Goal: Task Accomplishment & Management: Complete application form

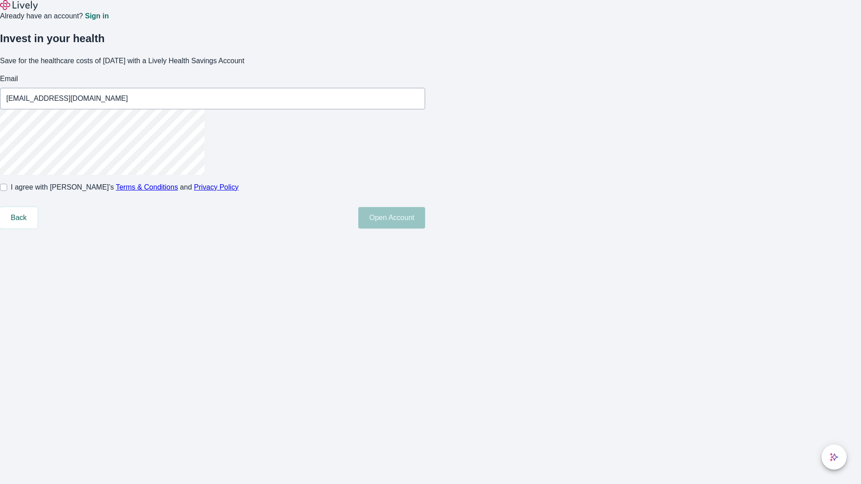
click at [7, 191] on input "I agree with Lively’s Terms & Conditions and Privacy Policy" at bounding box center [3, 187] width 7 height 7
checkbox input "true"
click at [425, 229] on button "Open Account" at bounding box center [391, 218] width 67 height 22
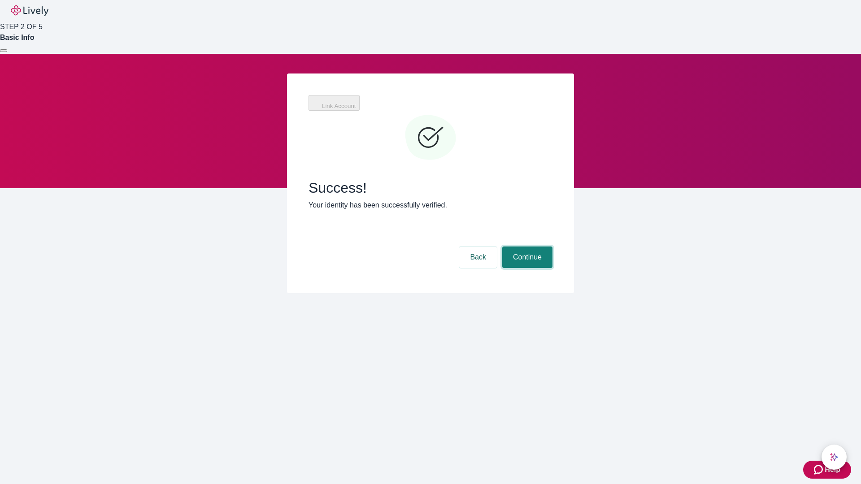
click at [526, 247] on button "Continue" at bounding box center [527, 258] width 50 height 22
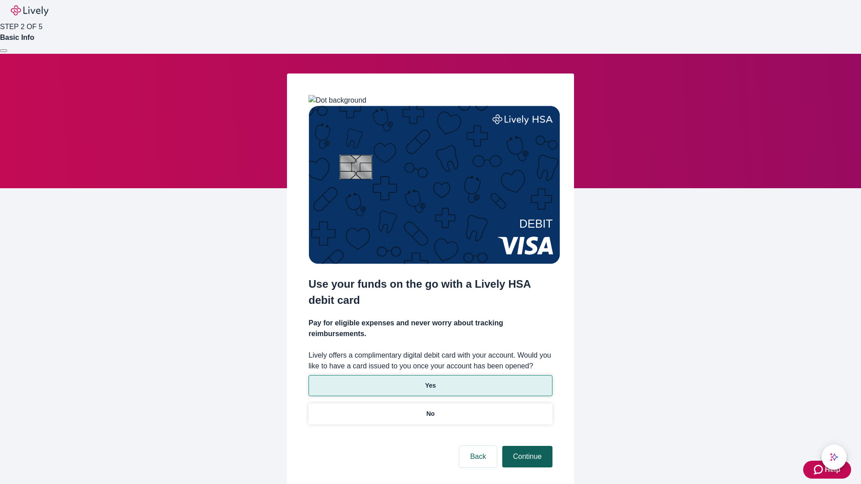
click at [430, 381] on p "Yes" at bounding box center [430, 385] width 11 height 9
click at [526, 446] on button "Continue" at bounding box center [527, 457] width 50 height 22
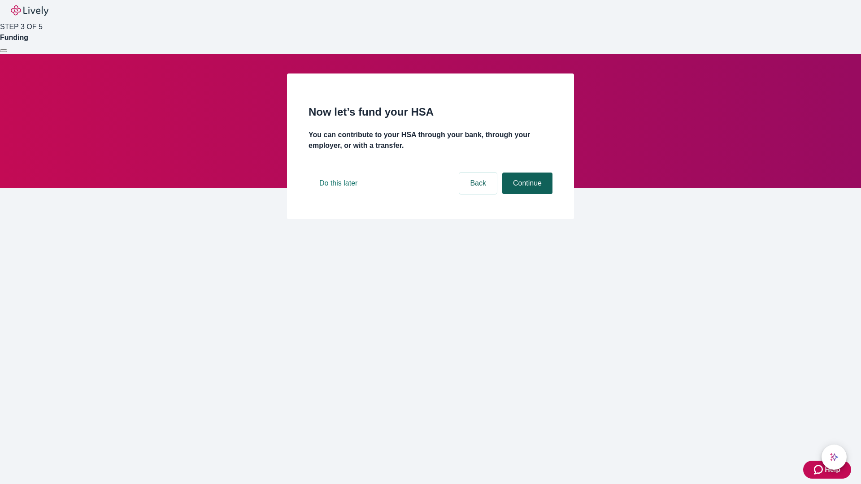
click at [526, 194] on button "Continue" at bounding box center [527, 184] width 50 height 22
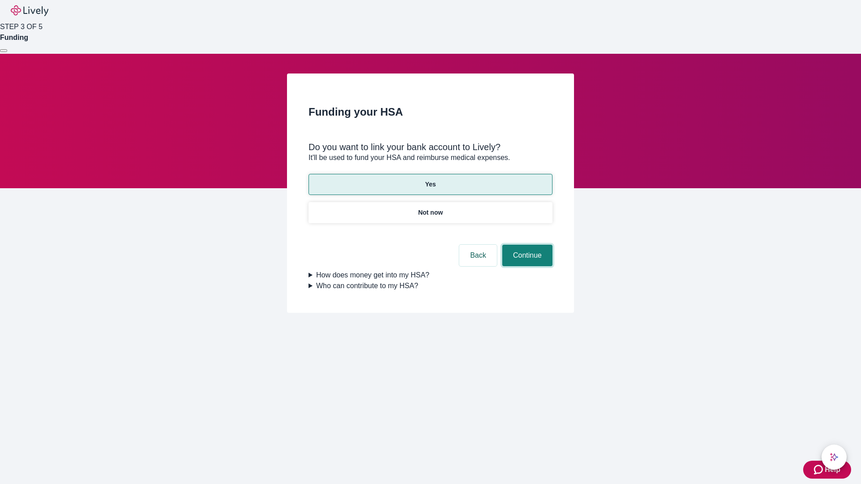
click at [526, 245] on button "Continue" at bounding box center [527, 256] width 50 height 22
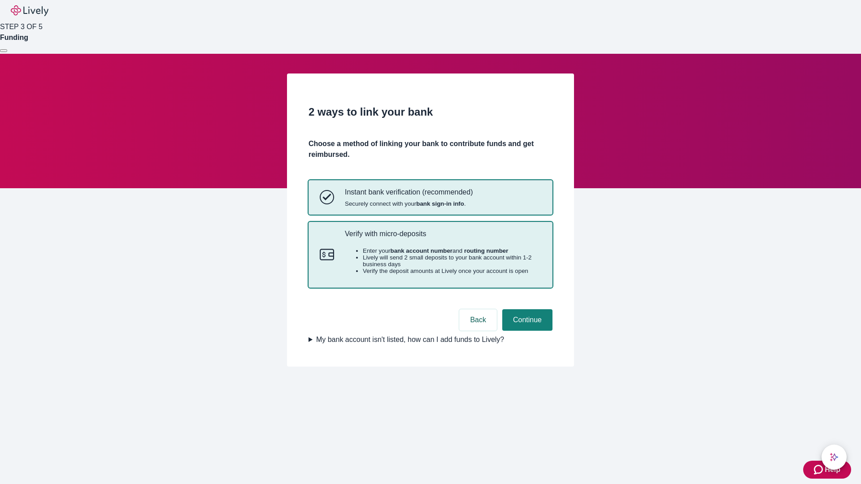
click at [443, 238] on p "Verify with micro-deposits" at bounding box center [443, 234] width 196 height 9
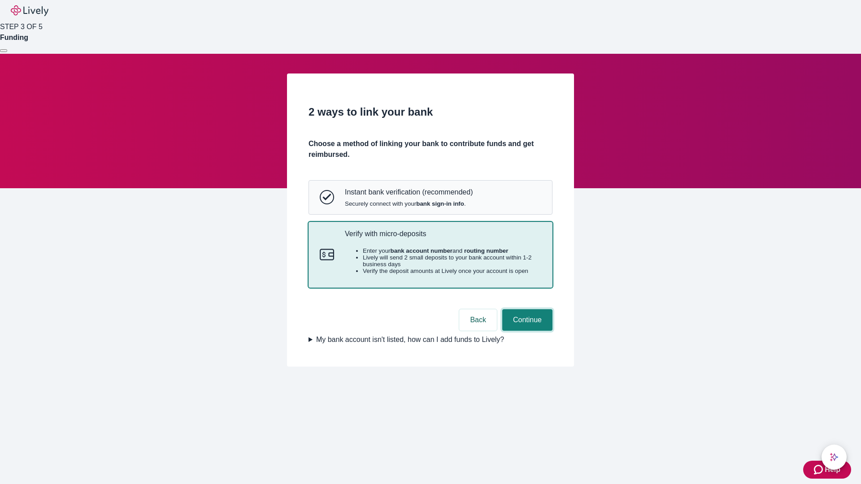
click at [526, 331] on button "Continue" at bounding box center [527, 320] width 50 height 22
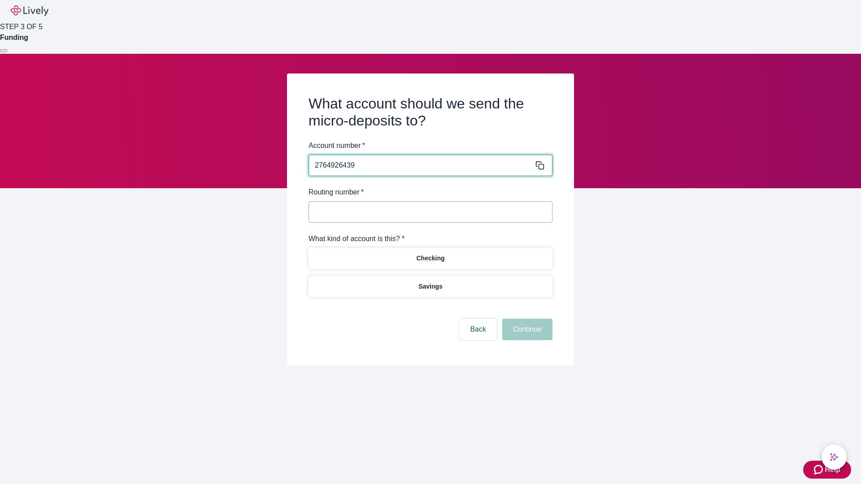
type input "2764926439"
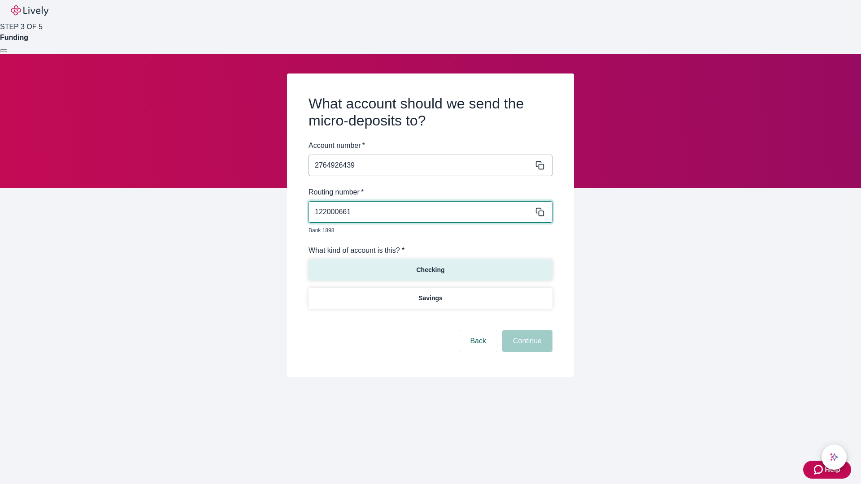
type input "122000661"
click at [430, 265] on p "Checking" at bounding box center [430, 269] width 28 height 9
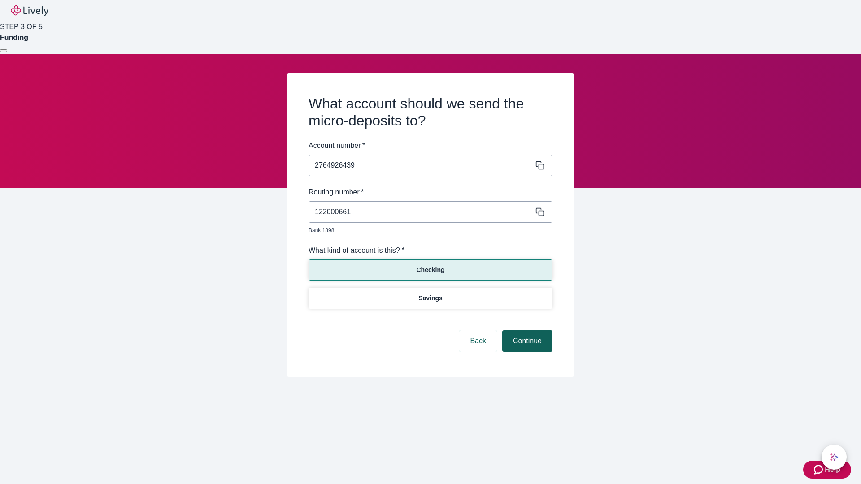
click at [526, 331] on button "Continue" at bounding box center [527, 341] width 50 height 22
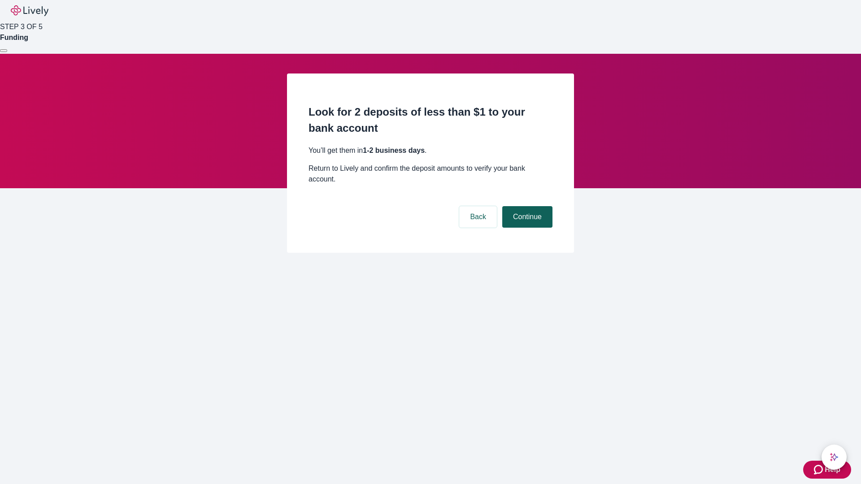
click at [526, 206] on button "Continue" at bounding box center [527, 217] width 50 height 22
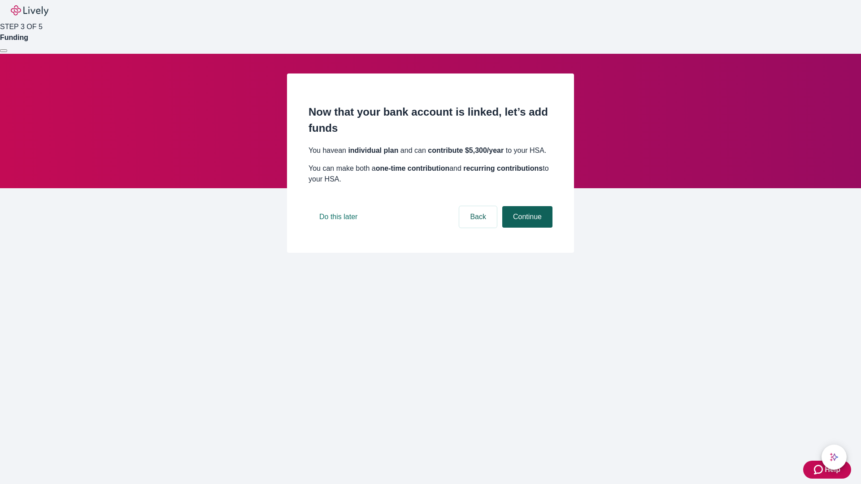
click at [526, 228] on button "Continue" at bounding box center [527, 217] width 50 height 22
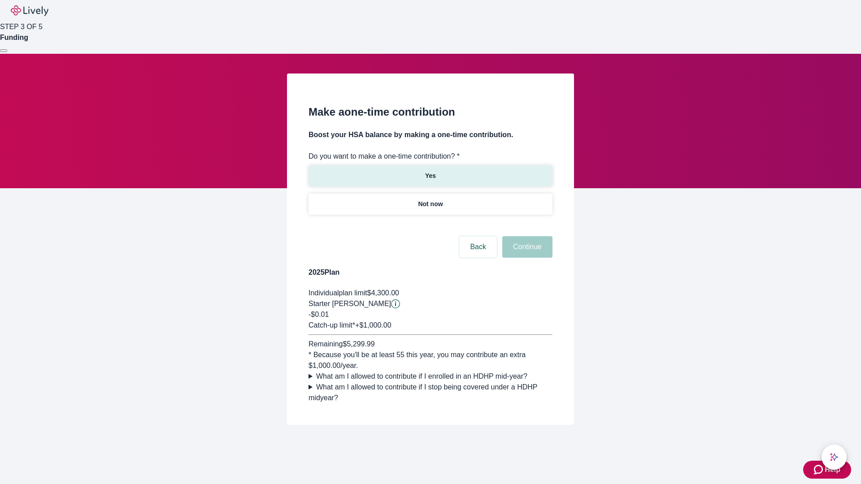
click at [430, 171] on p "Yes" at bounding box center [430, 175] width 11 height 9
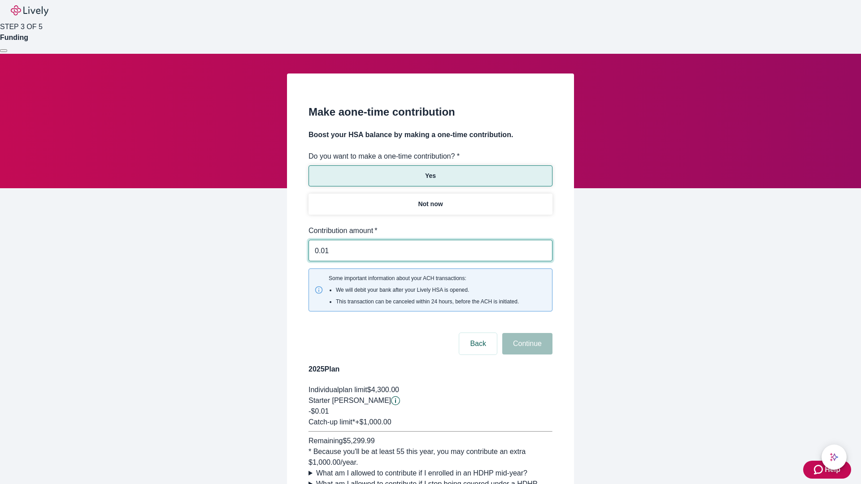
type input "0.01"
click at [526, 333] on button "Continue" at bounding box center [527, 344] width 50 height 22
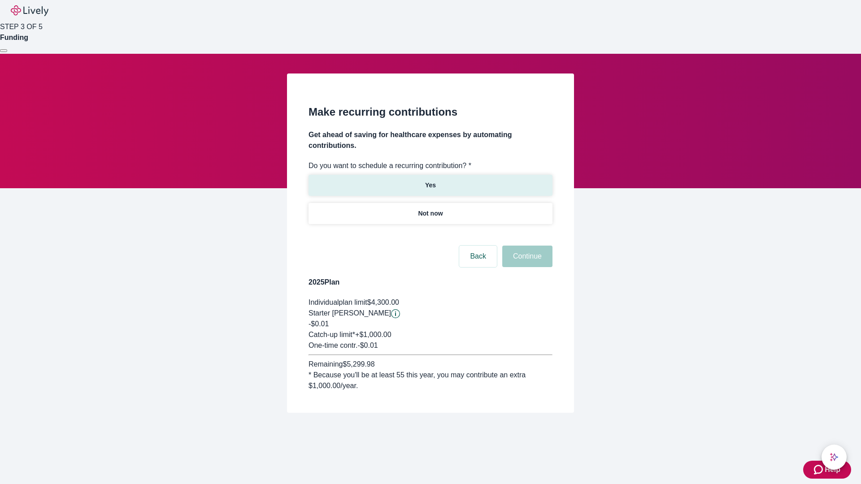
click at [430, 181] on p "Yes" at bounding box center [430, 185] width 11 height 9
click at [430, 235] on body "Help STEP 3 OF 5 Funding Make recurring contributions Get ahead of saving for h…" at bounding box center [430, 228] width 861 height 456
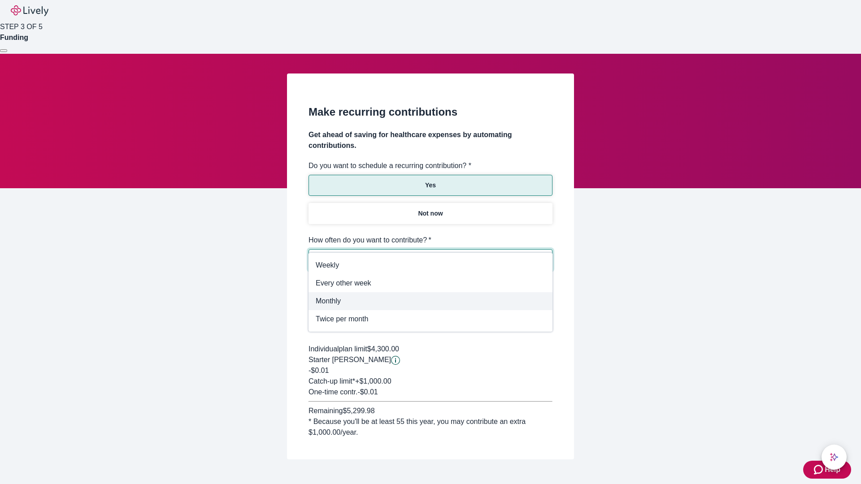
click at [430, 296] on span "Monthly" at bounding box center [431, 301] width 230 height 11
type input "Monthly"
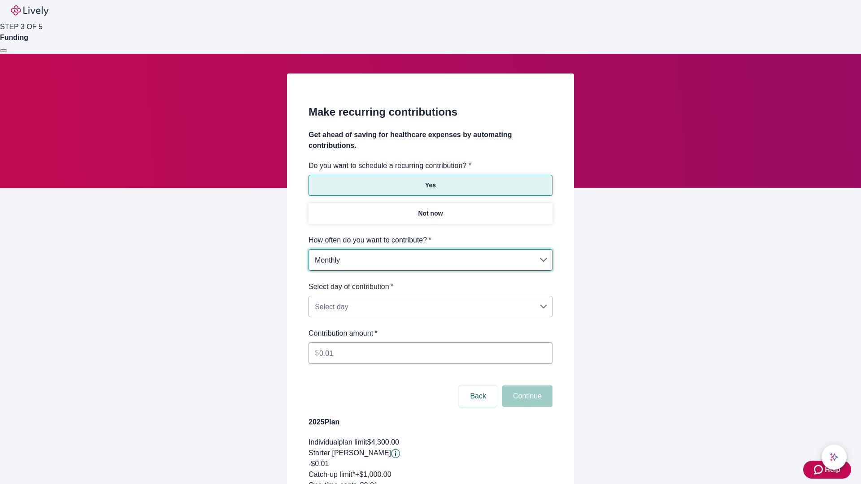
click at [430, 282] on body "Help STEP 3 OF 5 Funding Make recurring contributions Get ahead of saving for h…" at bounding box center [430, 298] width 861 height 596
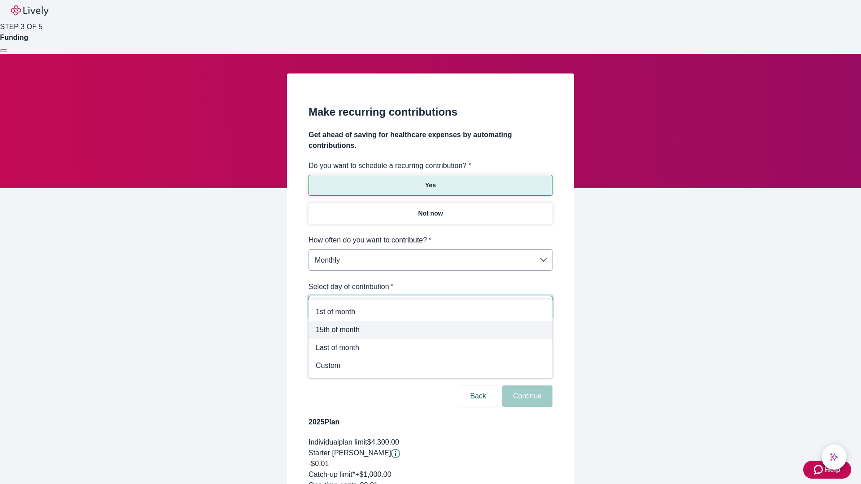
click at [430, 330] on span "15th of month" at bounding box center [431, 330] width 230 height 11
type input "Monthly15th"
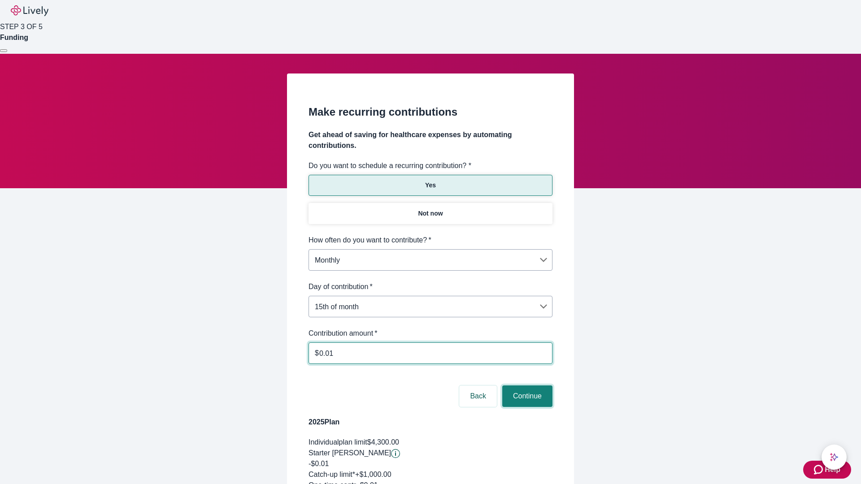
click at [526, 386] on button "Continue" at bounding box center [527, 397] width 50 height 22
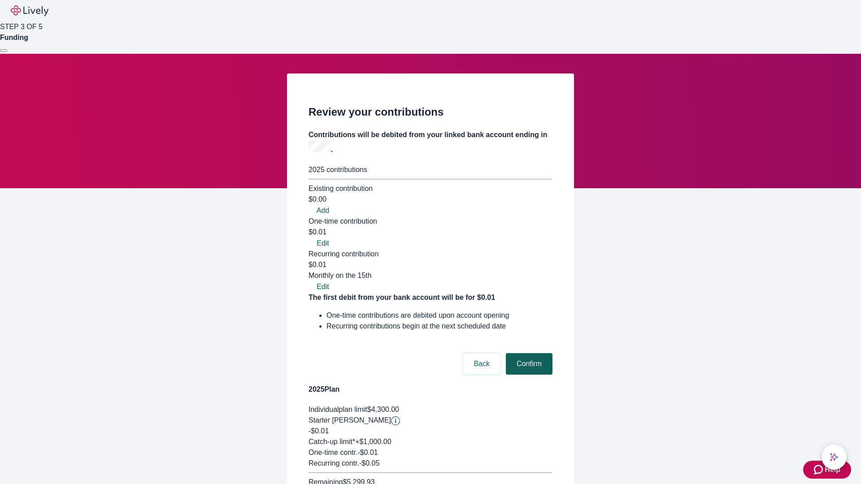
click at [528, 353] on button "Confirm" at bounding box center [529, 364] width 47 height 22
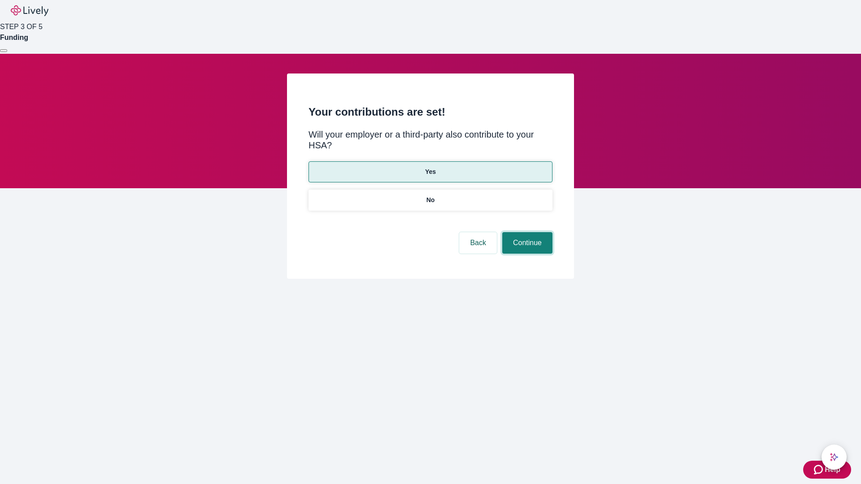
click at [526, 232] on button "Continue" at bounding box center [527, 243] width 50 height 22
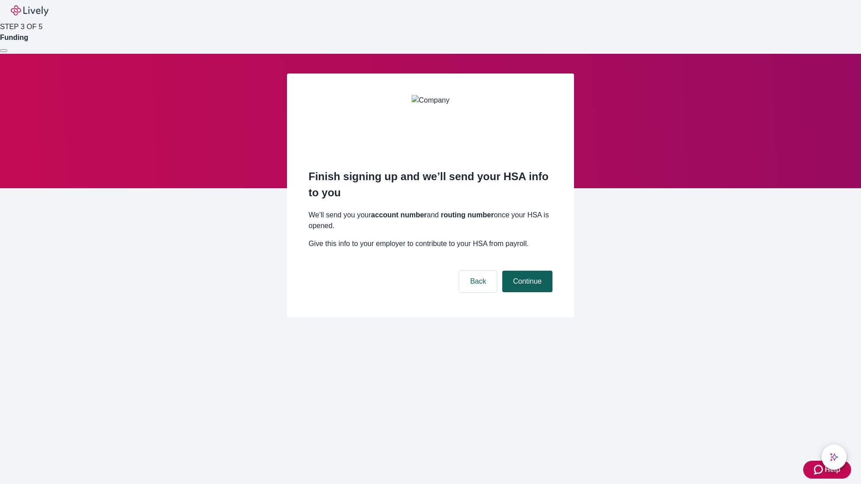
click at [526, 271] on button "Continue" at bounding box center [527, 282] width 50 height 22
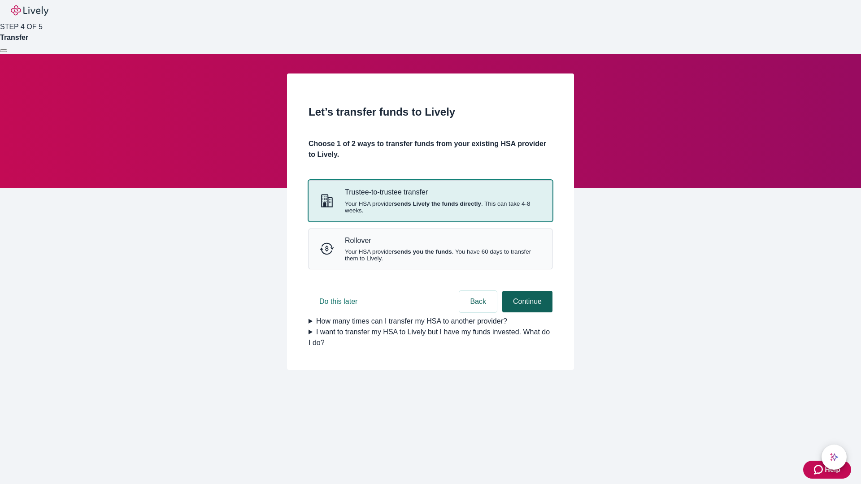
click at [430, 207] on strong "sends Lively the funds directly" at bounding box center [437, 203] width 87 height 7
click at [526, 313] on button "Continue" at bounding box center [527, 302] width 50 height 22
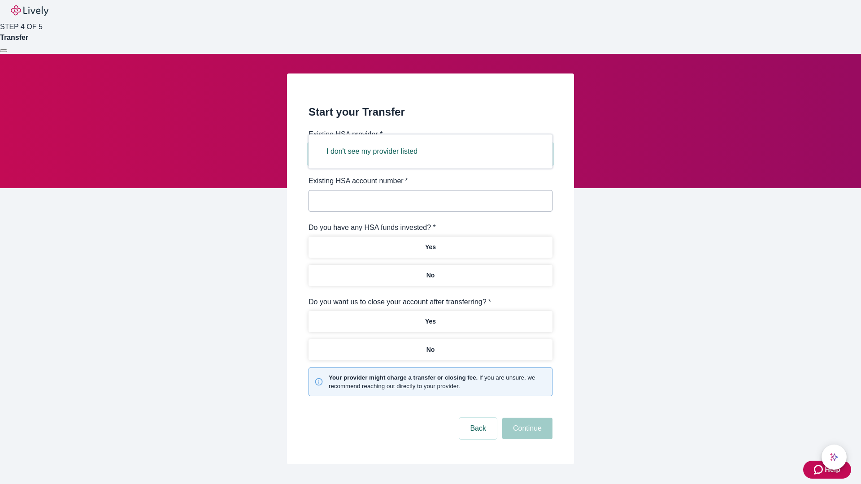
click at [375, 152] on button "I don't see my provider listed" at bounding box center [372, 152] width 113 height 22
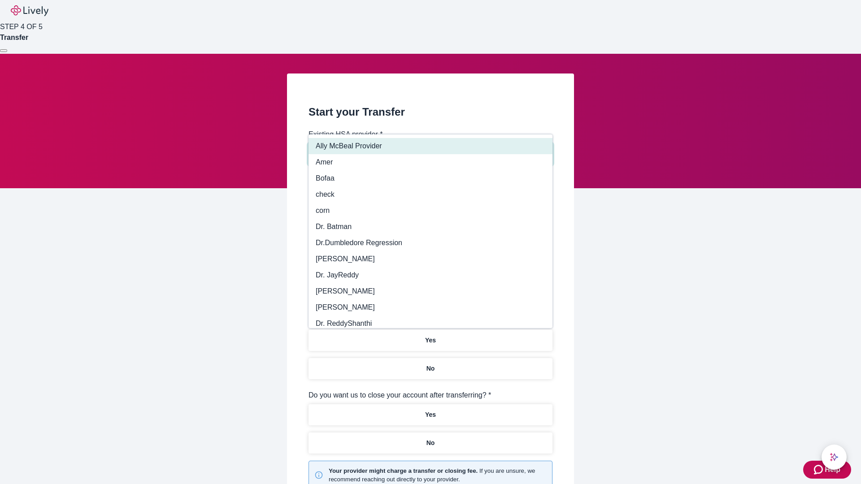
type input "Other"
type input "Health Equity"
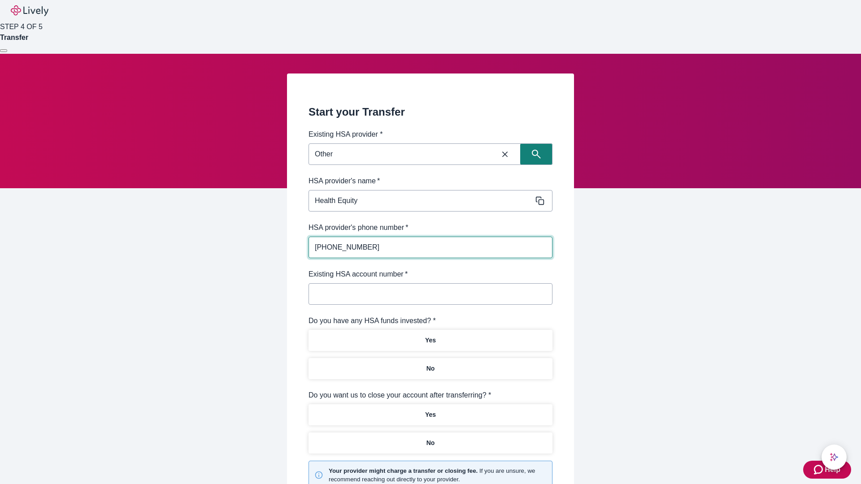
type input "(434) 343-4344"
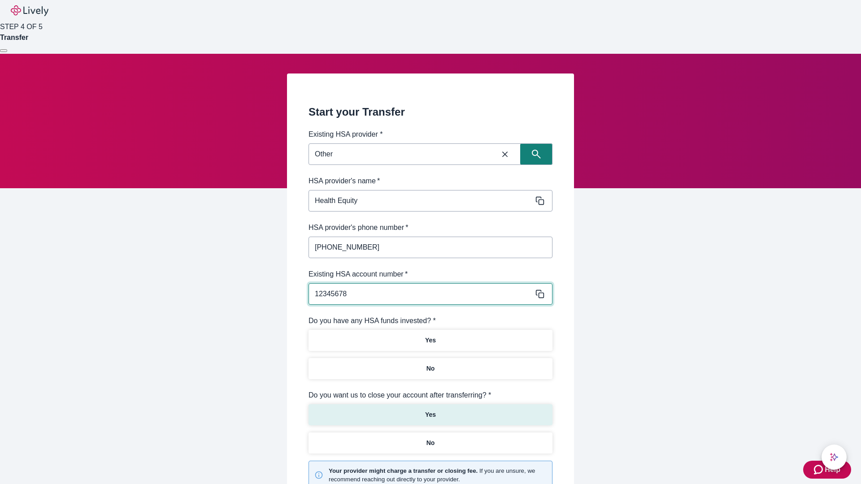
type input "12345678"
click at [430, 364] on p "No" at bounding box center [430, 368] width 9 height 9
click at [430, 410] on p "Yes" at bounding box center [430, 414] width 11 height 9
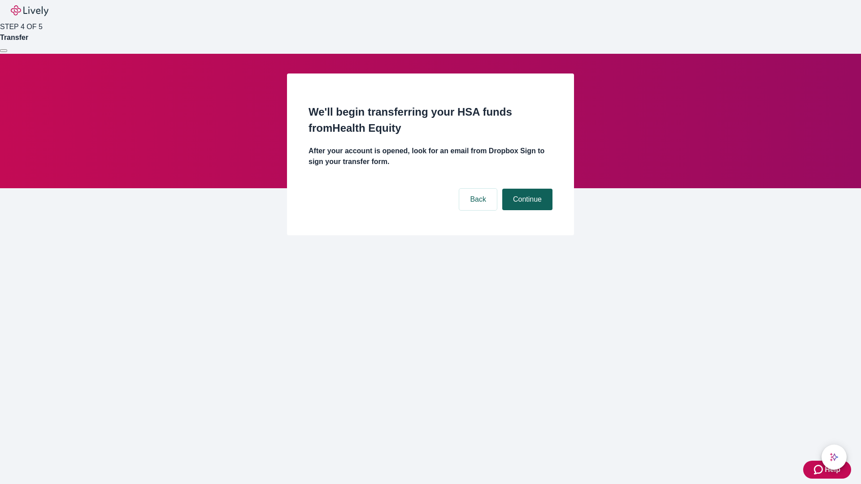
click at [526, 189] on button "Continue" at bounding box center [527, 200] width 50 height 22
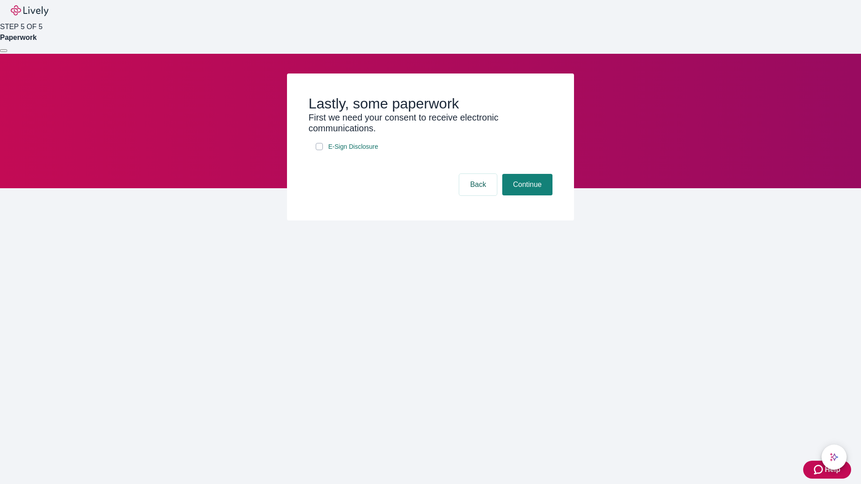
click at [319, 150] on input "E-Sign Disclosure" at bounding box center [319, 146] width 7 height 7
checkbox input "true"
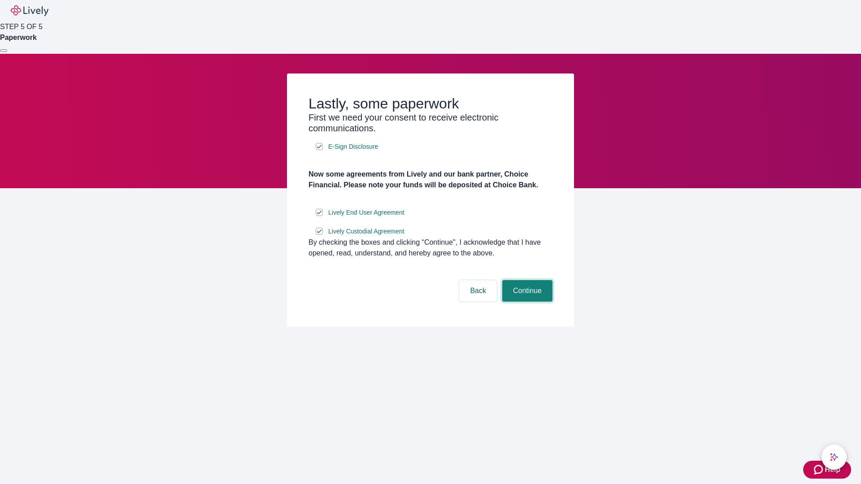
click at [526, 302] on button "Continue" at bounding box center [527, 291] width 50 height 22
